Goal: Find specific fact

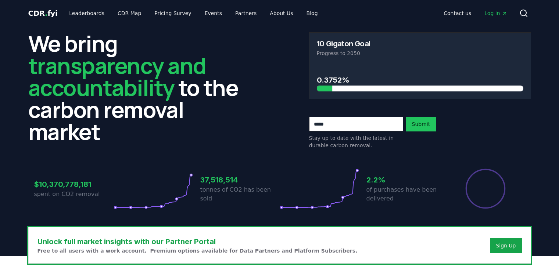
scroll to position [559, 0]
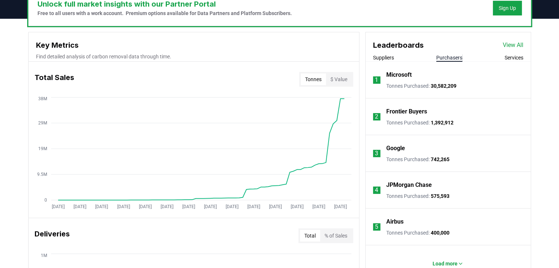
scroll to position [238, 0]
drag, startPoint x: 431, startPoint y: 86, endPoint x: 457, endPoint y: 85, distance: 26.1
click at [457, 85] on span "30,582,209" at bounding box center [444, 86] width 26 height 6
copy span "30,582,209"
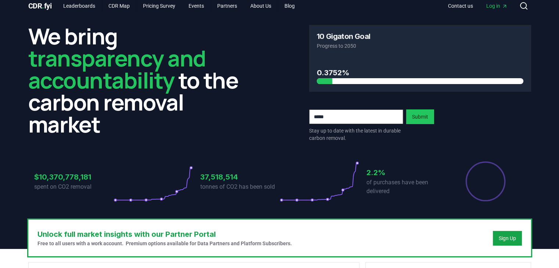
scroll to position [0, 0]
